Goal: Transaction & Acquisition: Subscribe to service/newsletter

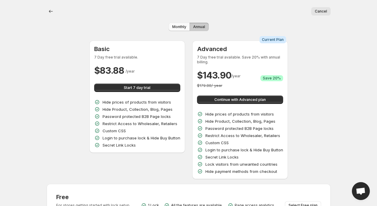
click at [176, 29] on span "Monthly" at bounding box center [179, 27] width 14 height 5
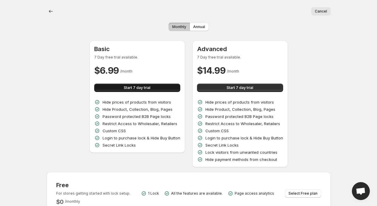
click at [131, 87] on span "Start 7 day trial" at bounding box center [137, 88] width 27 height 5
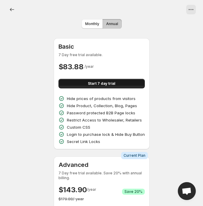
click at [98, 83] on span "Start 7 day trial" at bounding box center [101, 83] width 27 height 5
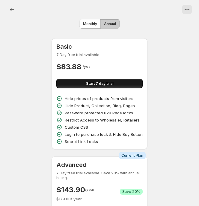
click at [108, 83] on span "Start 7 day trial" at bounding box center [99, 83] width 27 height 5
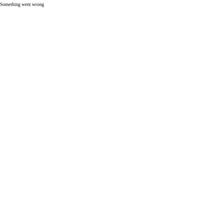
click at [28, 3] on div "Something went wrong" at bounding box center [101, 2] width 202 height 5
copy div "Something went wrong"
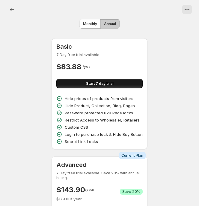
click at [82, 82] on button "Start 7 day trial" at bounding box center [99, 84] width 86 height 10
